Goal: Task Accomplishment & Management: Manage account settings

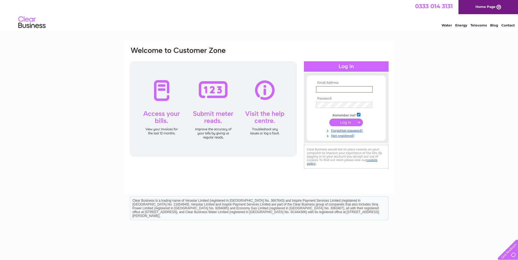
click at [358, 90] on input "text" at bounding box center [344, 89] width 57 height 7
type input "abliortu@clyderecruit.com"
click at [349, 120] on input "submit" at bounding box center [346, 123] width 34 height 8
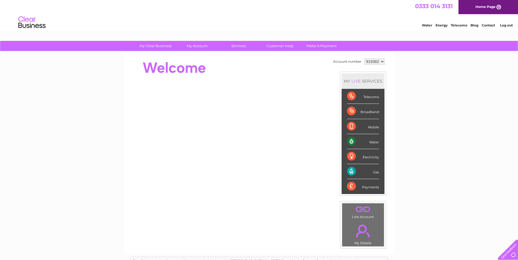
click at [373, 63] on select "919362 919366 983299" at bounding box center [374, 61] width 20 height 7
select select "983299"
click at [364, 58] on select "919362 919366 983299" at bounding box center [374, 61] width 20 height 7
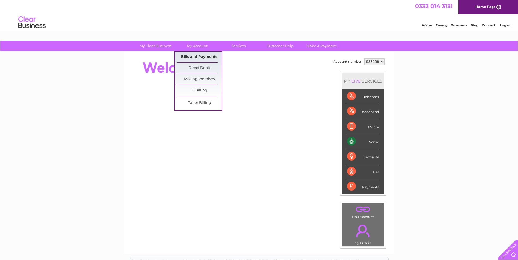
click at [199, 55] on link "Bills and Payments" at bounding box center [199, 57] width 45 height 11
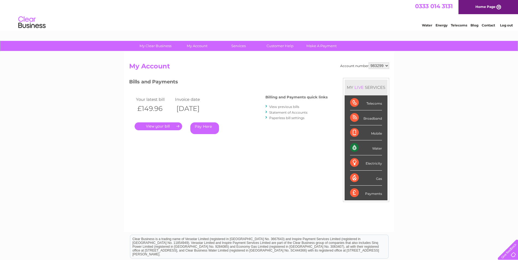
drag, startPoint x: 163, startPoint y: 124, endPoint x: 197, endPoint y: 131, distance: 35.4
click at [163, 124] on link "." at bounding box center [158, 127] width 47 height 8
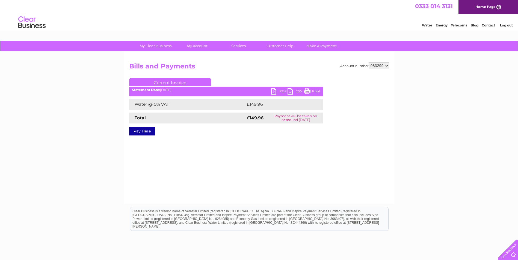
click at [276, 90] on link "PDF" at bounding box center [279, 92] width 16 height 8
